Goal: Transaction & Acquisition: Purchase product/service

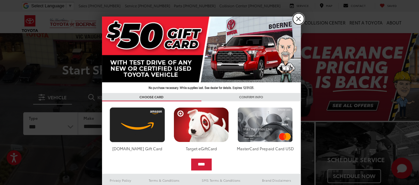
click at [294, 19] on link "X" at bounding box center [298, 18] width 11 height 11
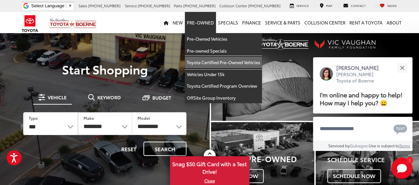
click at [212, 59] on link "Toyota Certified Pre-Owned Vehicles" at bounding box center [223, 63] width 77 height 12
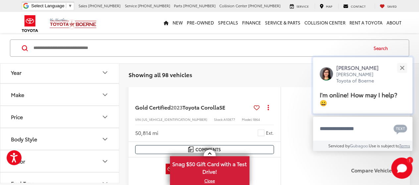
scroll to position [463, 0]
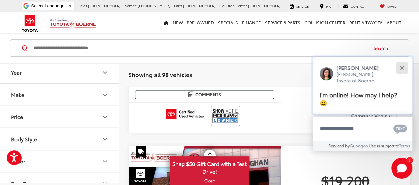
click at [400, 69] on button "Close" at bounding box center [401, 68] width 14 height 14
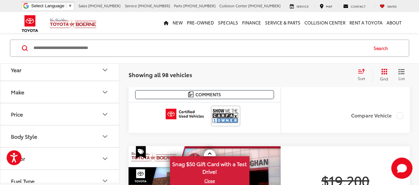
scroll to position [0, 0]
click at [58, 93] on button "Make" at bounding box center [59, 95] width 119 height 22
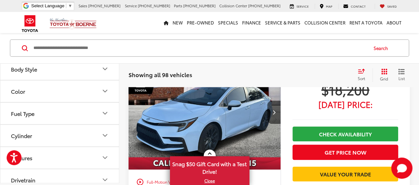
scroll to position [154, 0]
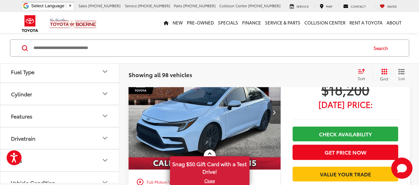
click at [105, 92] on icon "Cylinder" at bounding box center [105, 94] width 8 height 8
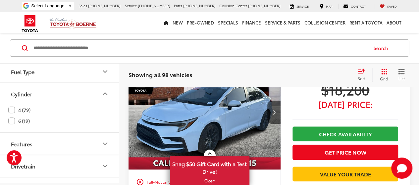
click at [10, 119] on label "6 (19)" at bounding box center [19, 120] width 22 height 11
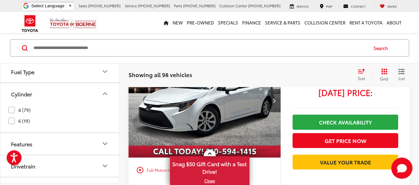
scroll to position [31, 0]
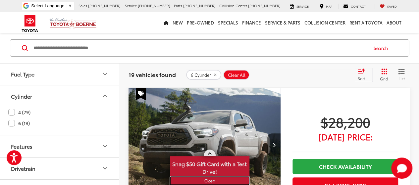
click at [207, 179] on link "X" at bounding box center [209, 180] width 78 height 7
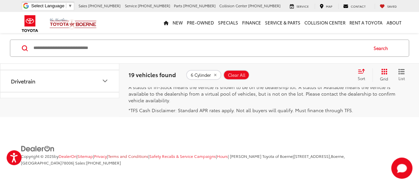
scroll to position [2712, 0]
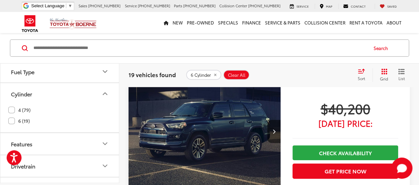
click at [10, 109] on label "4 (79)" at bounding box center [19, 110] width 22 height 11
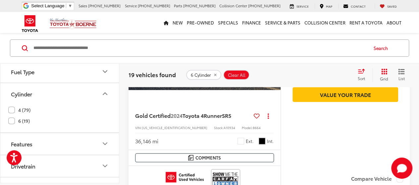
scroll to position [0, 0]
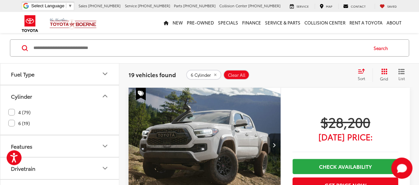
click at [13, 120] on label "6 (19)" at bounding box center [19, 123] width 22 height 11
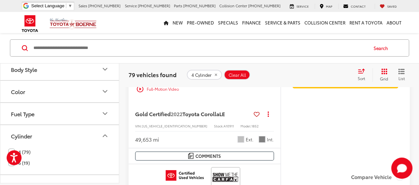
scroll to position [232, 0]
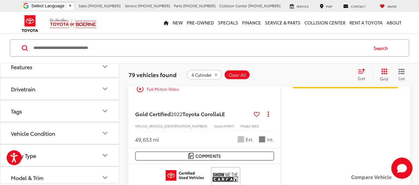
click at [105, 129] on icon "Vehicle Condition" at bounding box center [105, 133] width 8 height 8
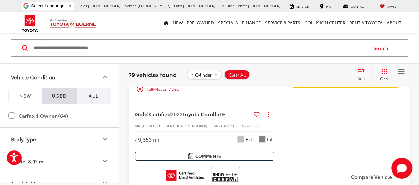
scroll to position [295, 0]
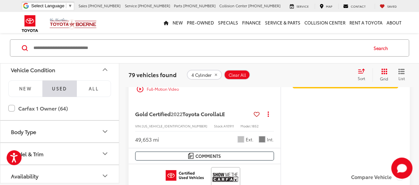
click at [104, 130] on icon "Body Type" at bounding box center [105, 131] width 4 height 2
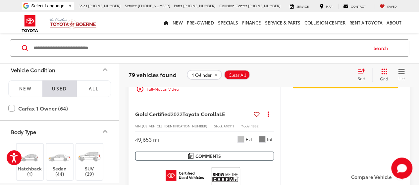
scroll to position [373, 0]
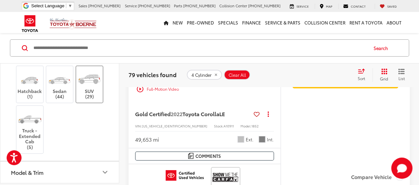
click at [93, 78] on img at bounding box center [89, 78] width 25 height 19
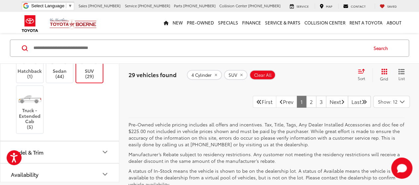
scroll to position [2888, 0]
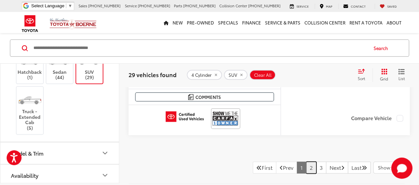
click at [306, 163] on link "2" at bounding box center [311, 167] width 10 height 12
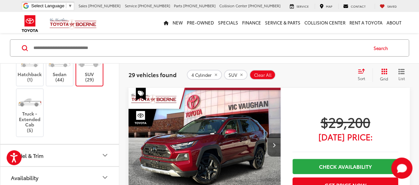
scroll to position [392, 0]
